Goal: Task Accomplishment & Management: Manage account settings

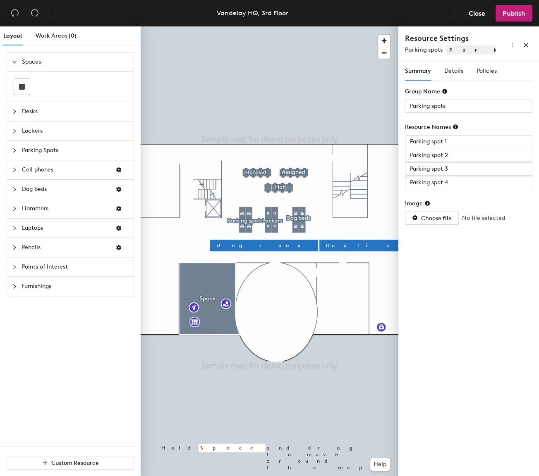
click at [475, 69] on div "Summary Details Policies" at bounding box center [451, 71] width 92 height 19
click at [482, 71] on span "Policies" at bounding box center [486, 70] width 20 height 7
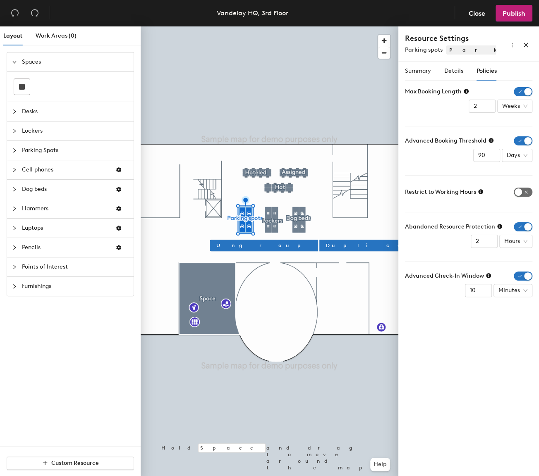
click at [525, 191] on span "button" at bounding box center [522, 192] width 19 height 9
click at [522, 155] on span "Days" at bounding box center [516, 155] width 21 height 12
click at [520, 172] on div "Minutes" at bounding box center [518, 171] width 21 height 9
click at [473, 113] on input "91" at bounding box center [481, 106] width 27 height 13
drag, startPoint x: 474, startPoint y: 154, endPoint x: 465, endPoint y: 153, distance: 9.2
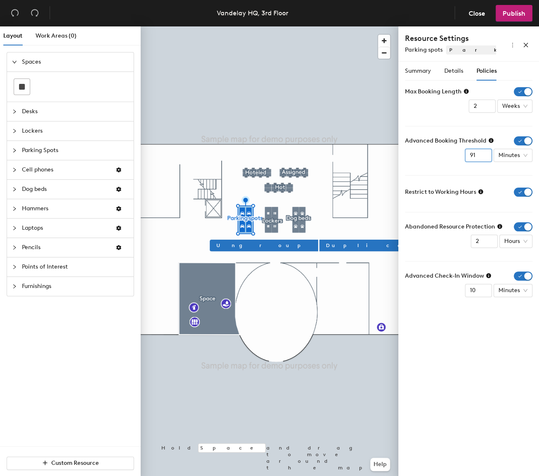
click at [468, 113] on input "91" at bounding box center [481, 106] width 27 height 13
type input "30"
click at [504, 15] on span "Publish" at bounding box center [513, 14] width 23 height 8
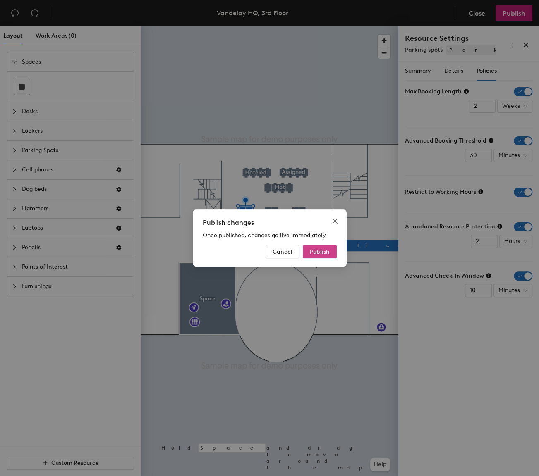
click at [312, 253] on span "Publish" at bounding box center [320, 251] width 20 height 7
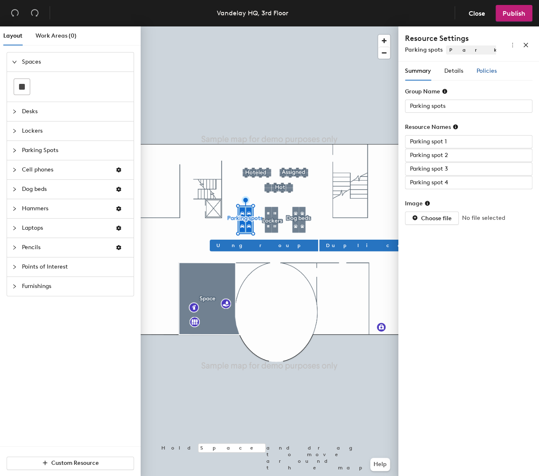
click at [480, 68] on span "Policies" at bounding box center [486, 70] width 20 height 7
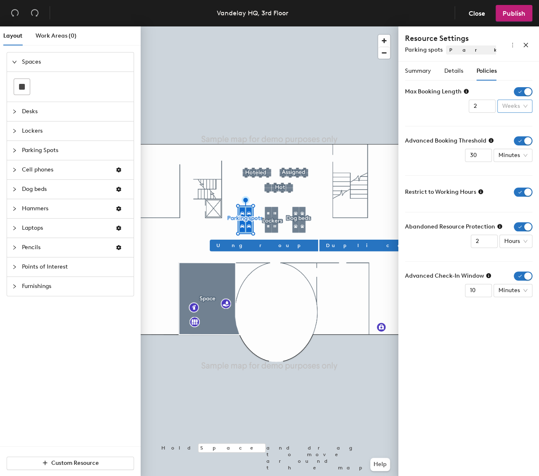
click at [514, 107] on span "Weeks" at bounding box center [514, 106] width 25 height 12
click at [518, 138] on div "Hours" at bounding box center [514, 135] width 21 height 9
click at [492, 108] on input "2" at bounding box center [483, 106] width 27 height 13
type input "1"
click at [489, 108] on input "1" at bounding box center [483, 106] width 27 height 13
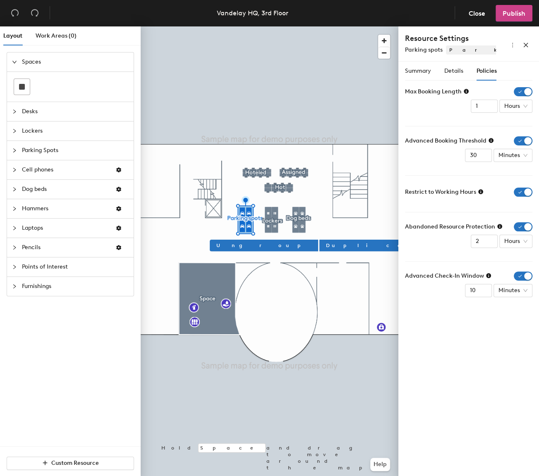
click at [511, 12] on span "Publish" at bounding box center [513, 14] width 23 height 8
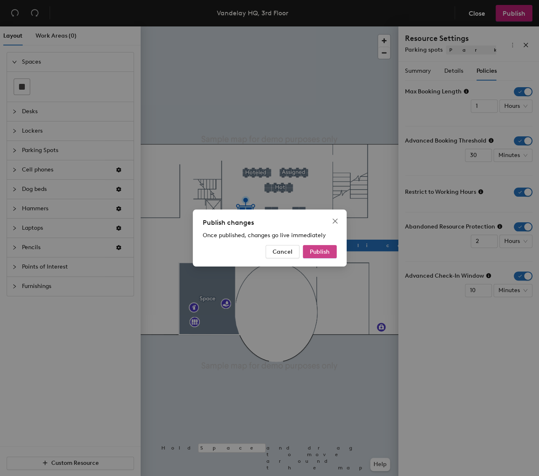
click at [320, 253] on span "Publish" at bounding box center [320, 251] width 20 height 7
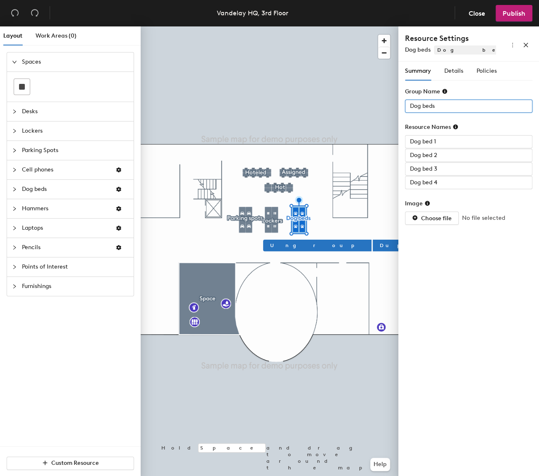
click at [342, 102] on div "Layout Work Areas (0) Spaces Desks Lockers Parking Spots Cell phones Dog beds H…" at bounding box center [269, 252] width 539 height 453
type input "Assigned"
click at [455, 70] on span "Details" at bounding box center [453, 70] width 19 height 7
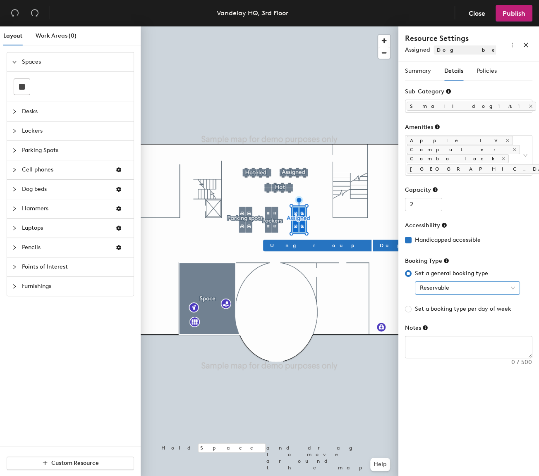
click at [444, 282] on span "Reservable" at bounding box center [467, 288] width 95 height 12
click at [447, 311] on div "Assigned" at bounding box center [467, 312] width 92 height 9
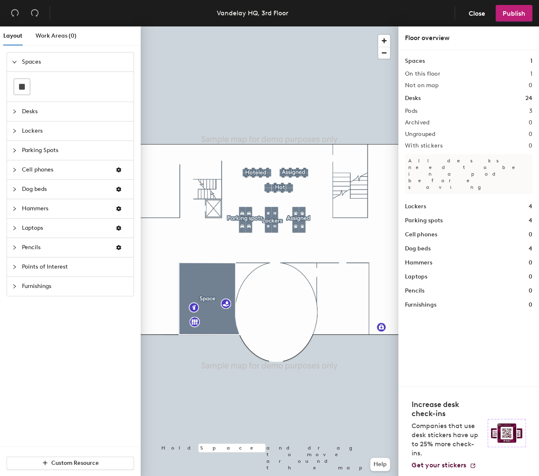
click at [72, 229] on span "Laptops" at bounding box center [65, 228] width 87 height 19
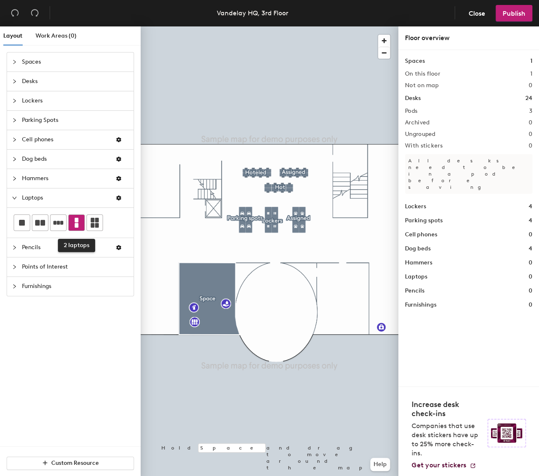
click at [80, 224] on icon at bounding box center [77, 223] width 10 height 10
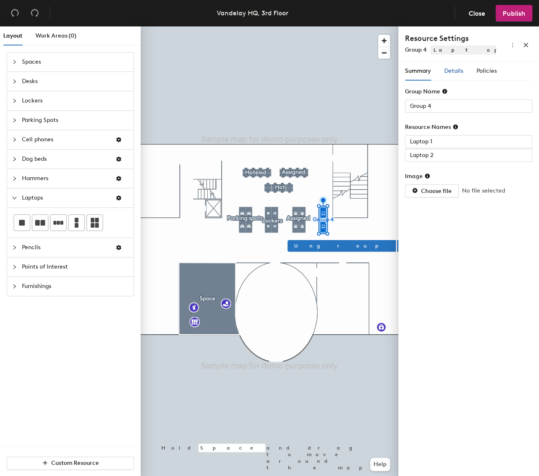
click at [461, 73] on span "Details" at bounding box center [453, 70] width 19 height 7
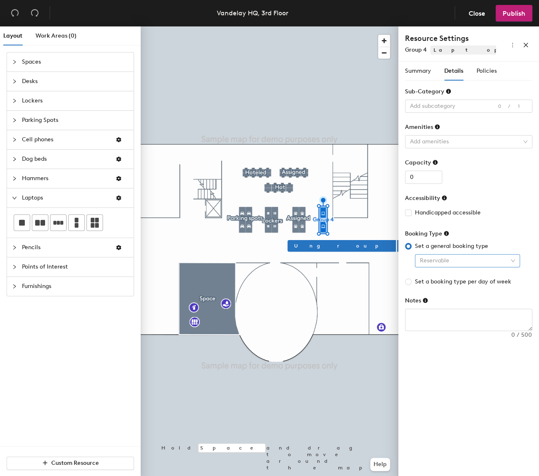
click at [469, 255] on span "Reservable" at bounding box center [467, 261] width 95 height 12
click at [455, 288] on div "Not reservable" at bounding box center [467, 290] width 92 height 9
click at [418, 74] on span "Summary" at bounding box center [418, 70] width 26 height 7
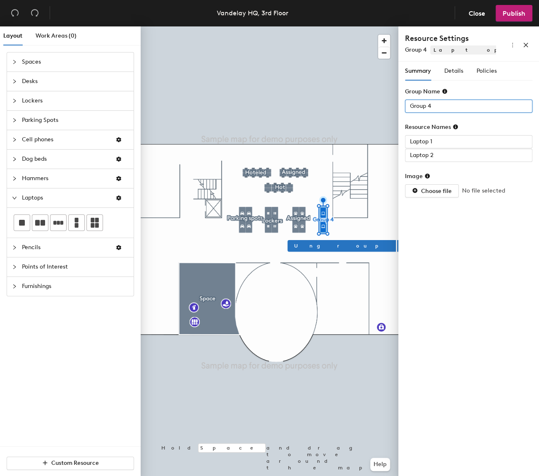
click at [432, 107] on input "Group 4" at bounding box center [468, 106] width 127 height 13
type input "N"
type input "Not reservable"
click at [523, 11] on span "Publish" at bounding box center [513, 14] width 23 height 8
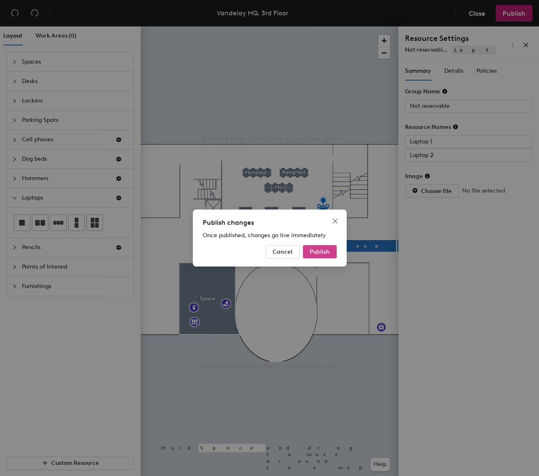
click at [321, 253] on span "Publish" at bounding box center [320, 251] width 20 height 7
